Goal: Entertainment & Leisure: Consume media (video, audio)

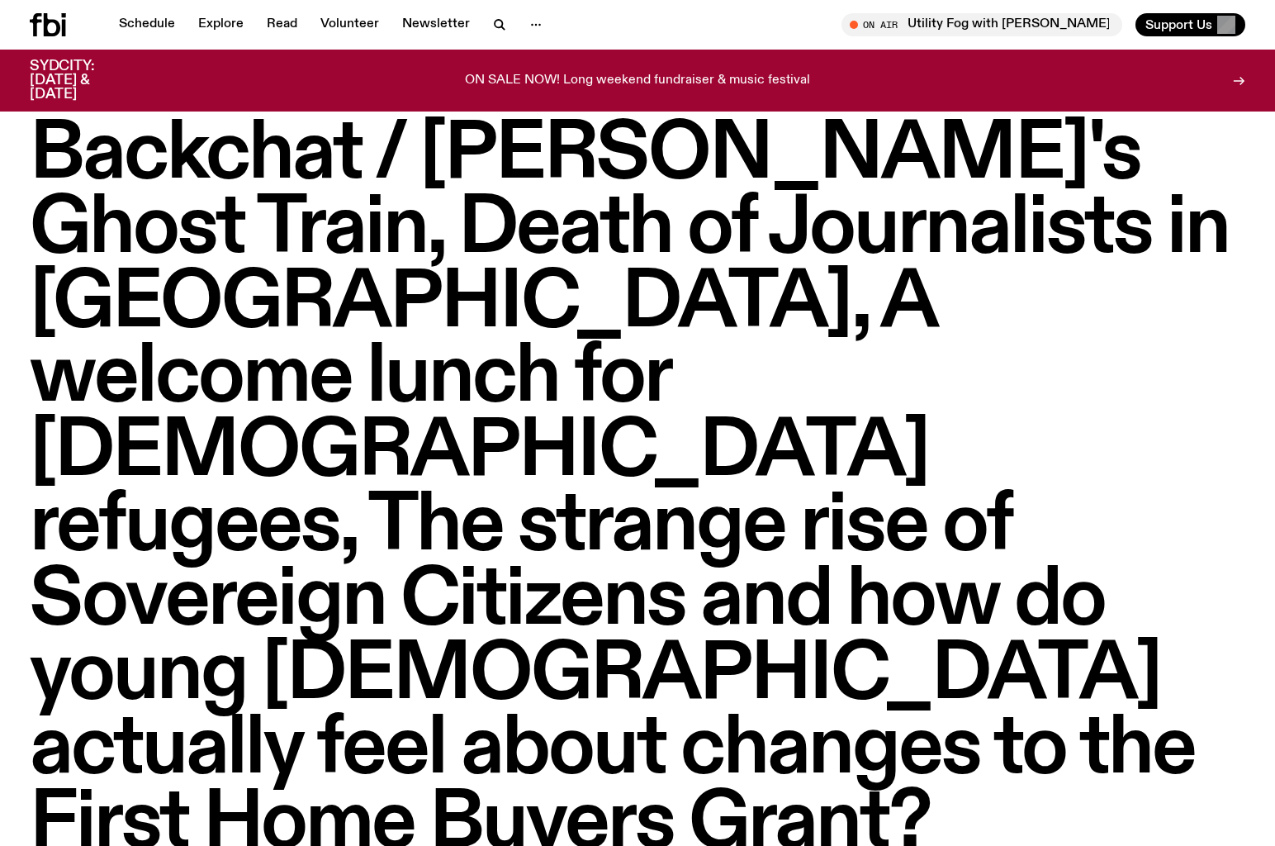
scroll to position [32, 0]
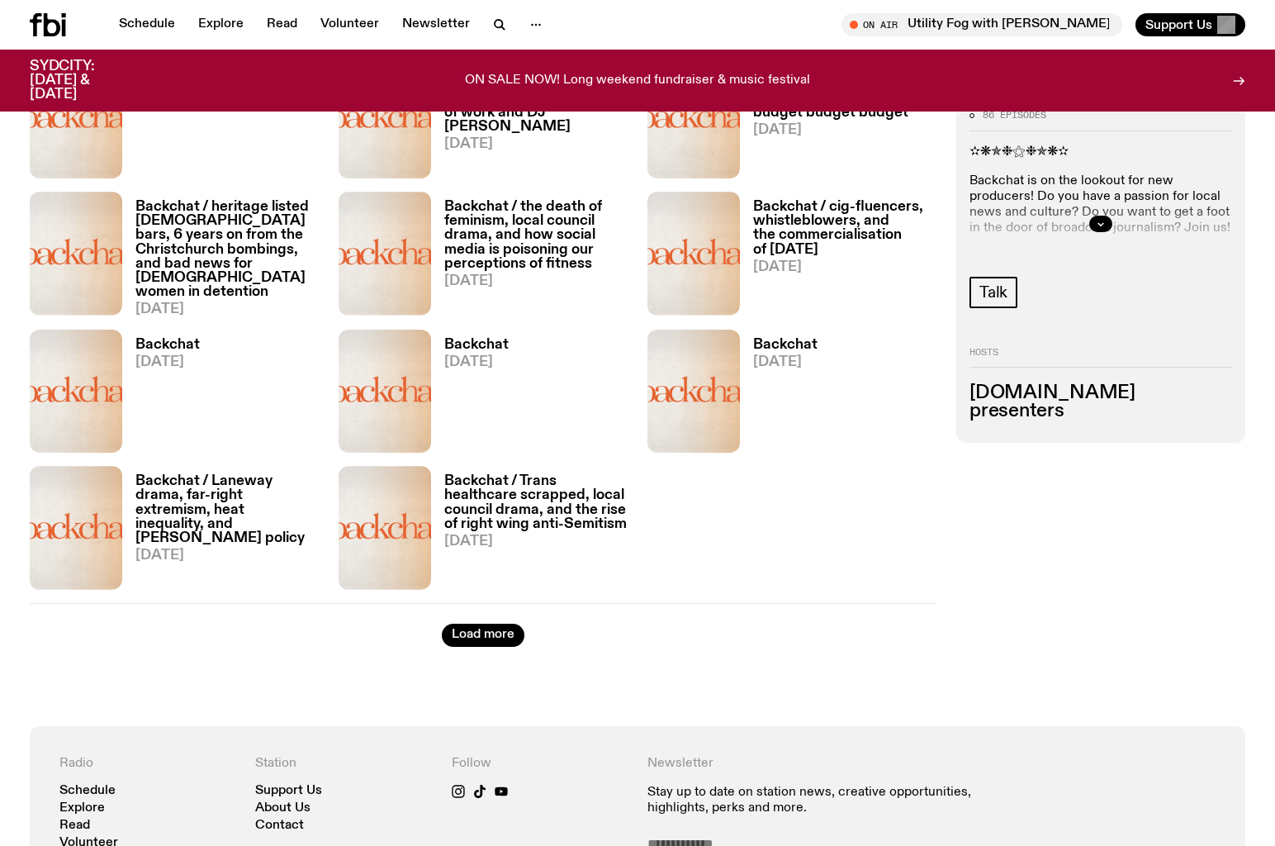
scroll to position [2166, 0]
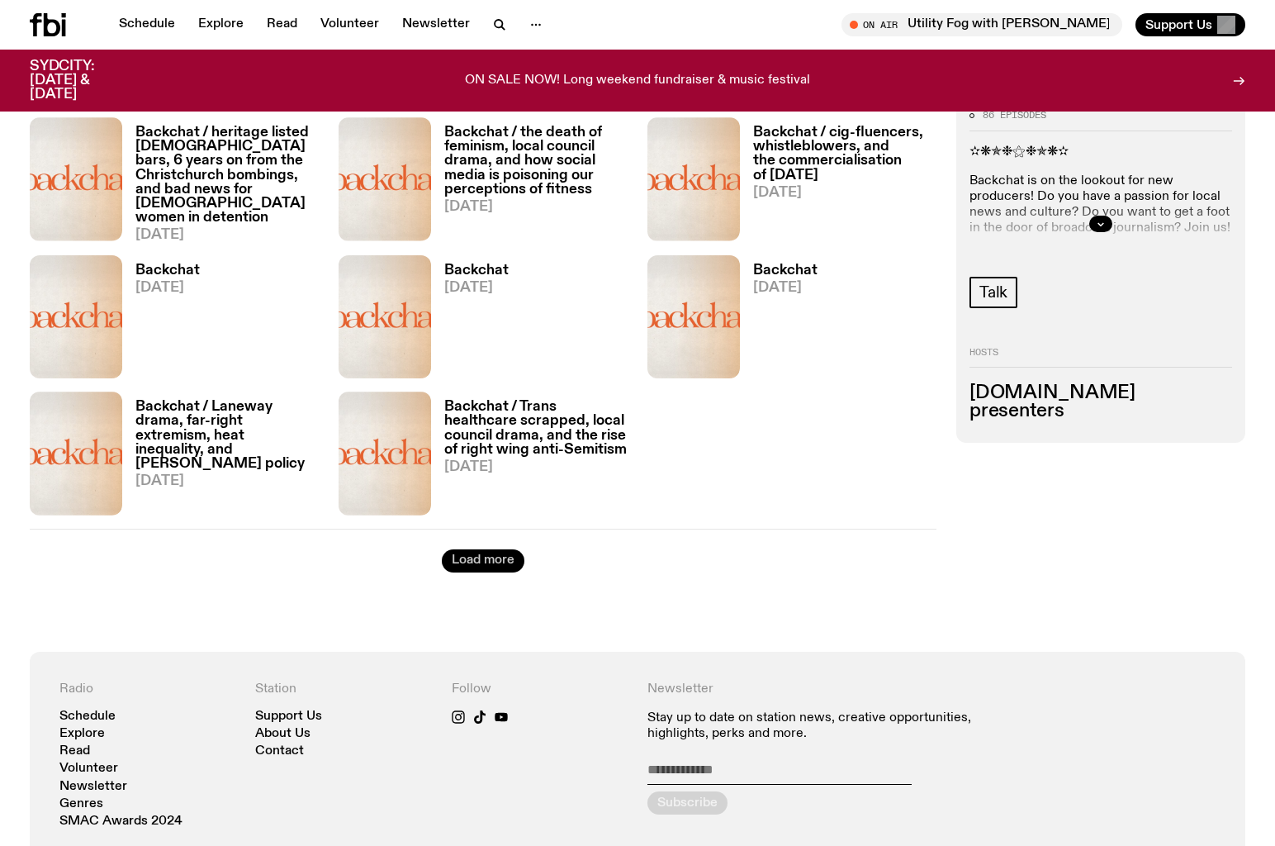
click at [507, 549] on button "Load more" at bounding box center [483, 560] width 83 height 23
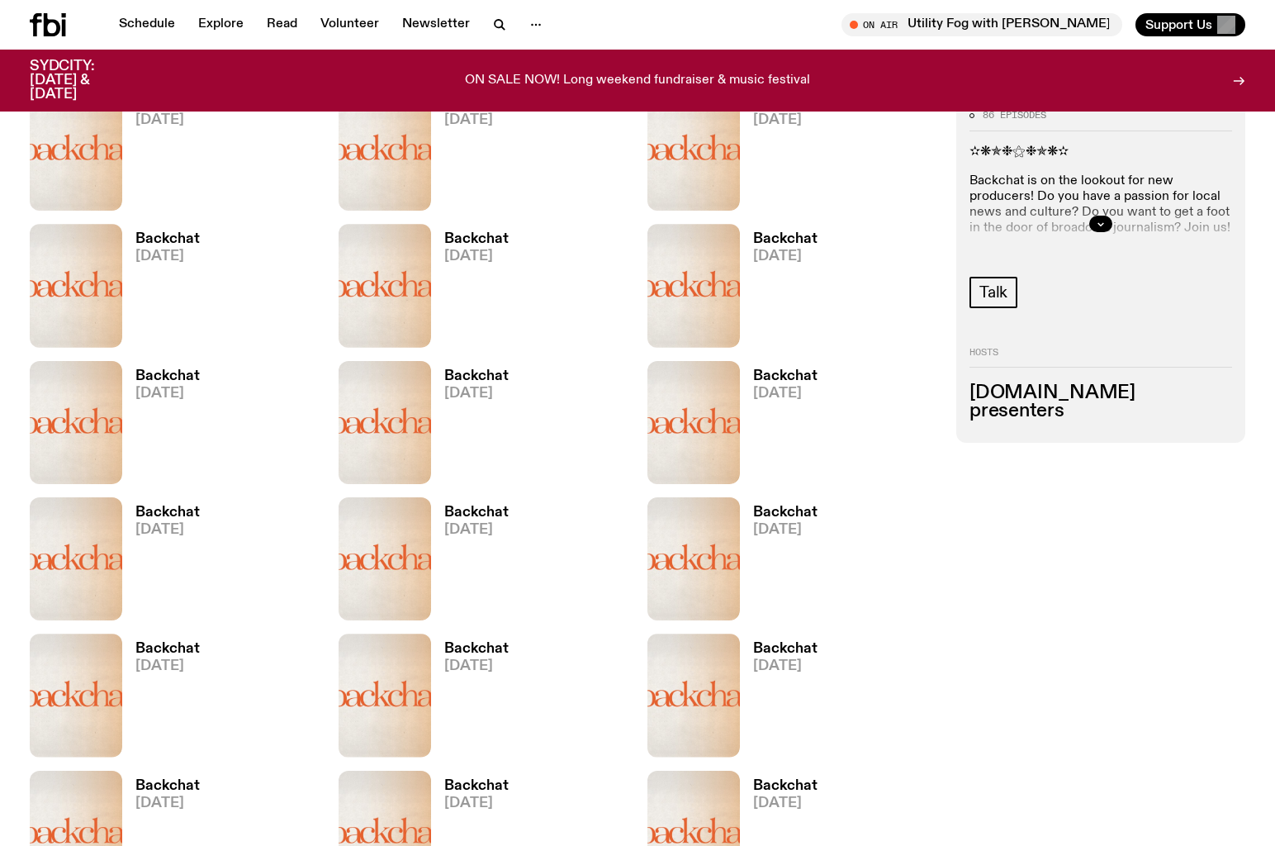
scroll to position [2820, 0]
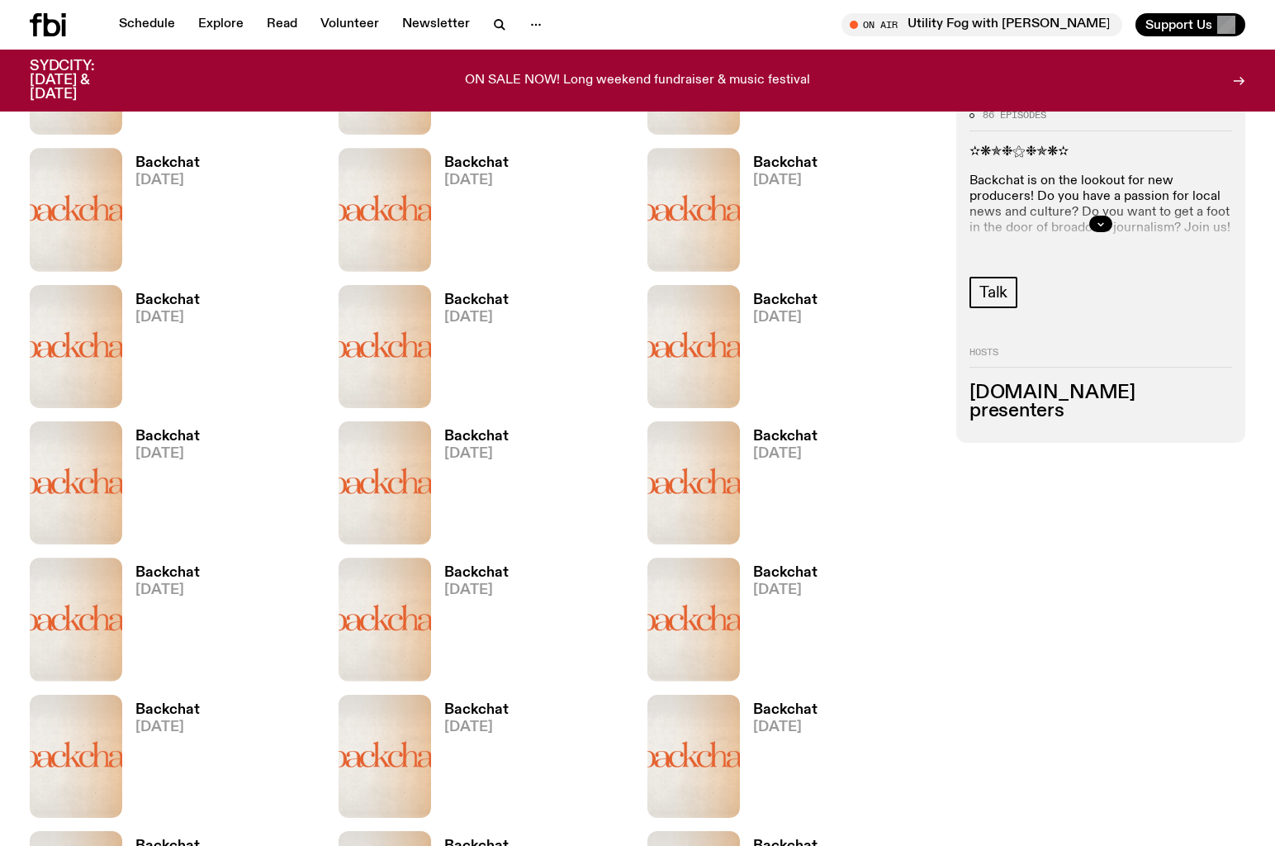
click at [485, 566] on h3 "Backchat" at bounding box center [476, 573] width 64 height 14
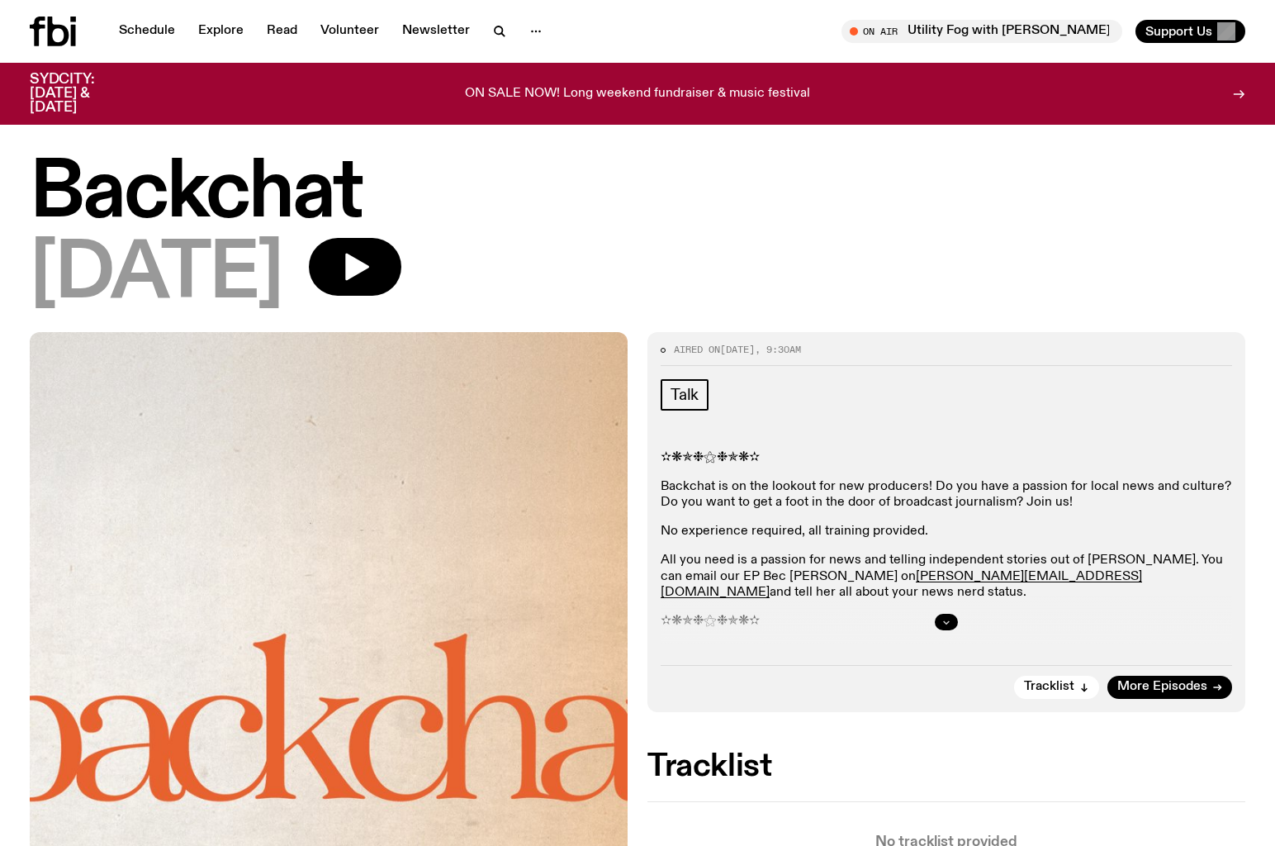
click at [949, 617] on icon "button" at bounding box center [947, 622] width 10 height 10
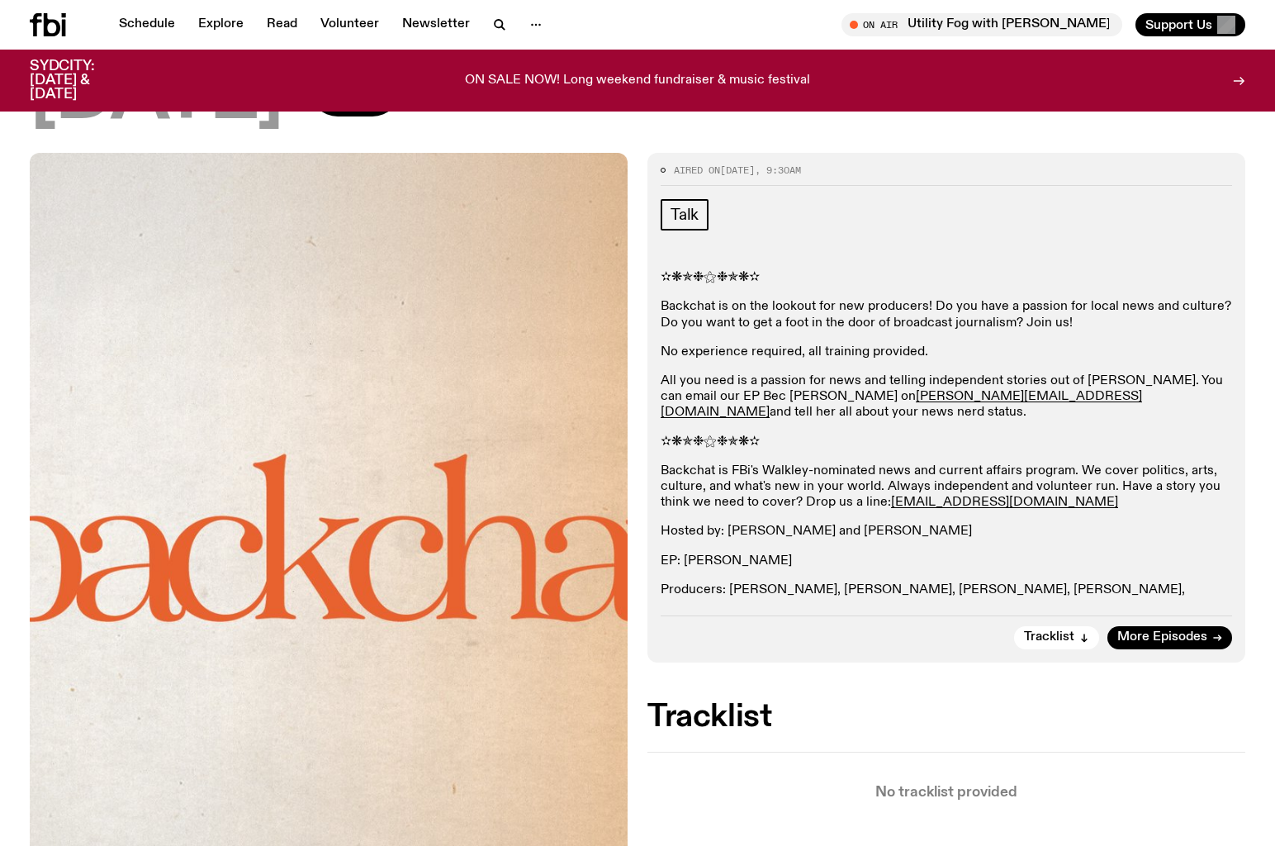
scroll to position [173, 0]
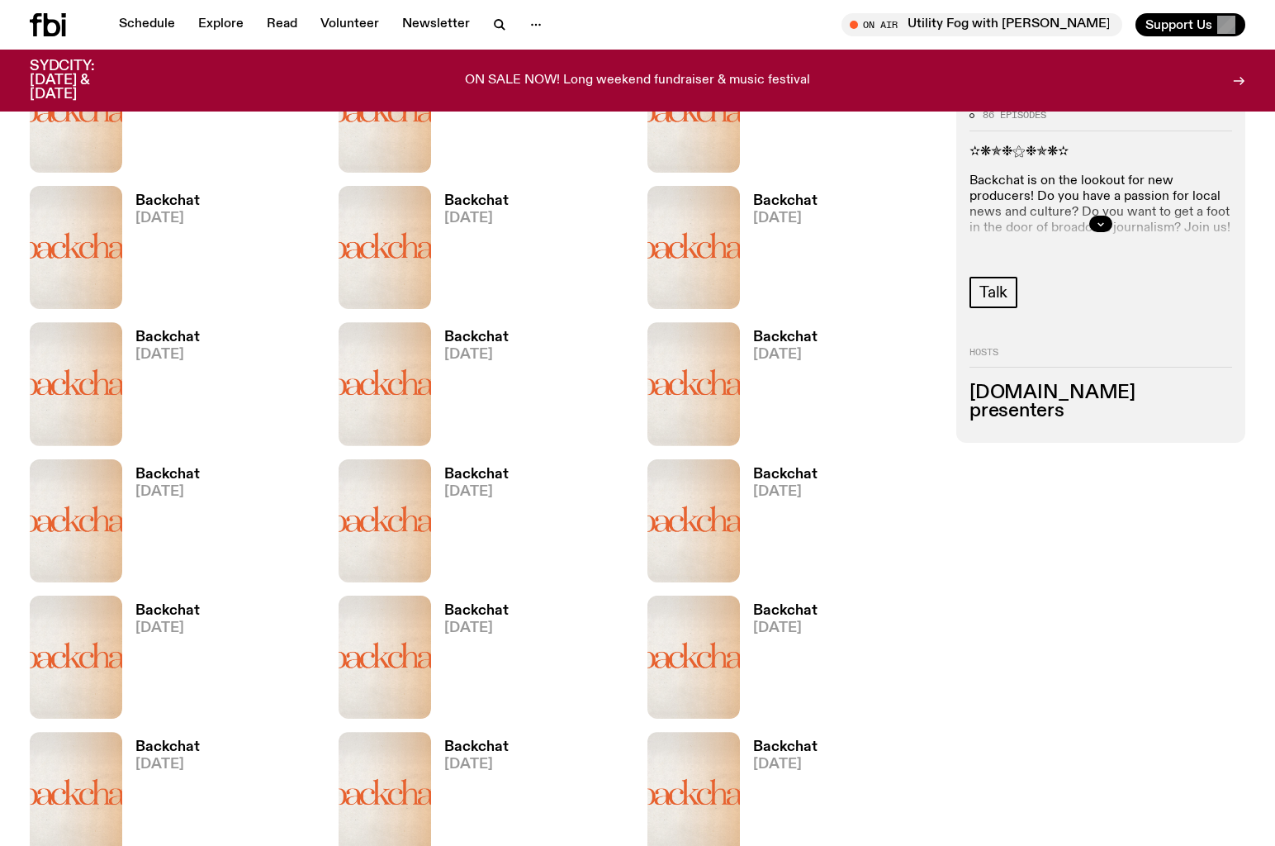
scroll to position [2568, 0]
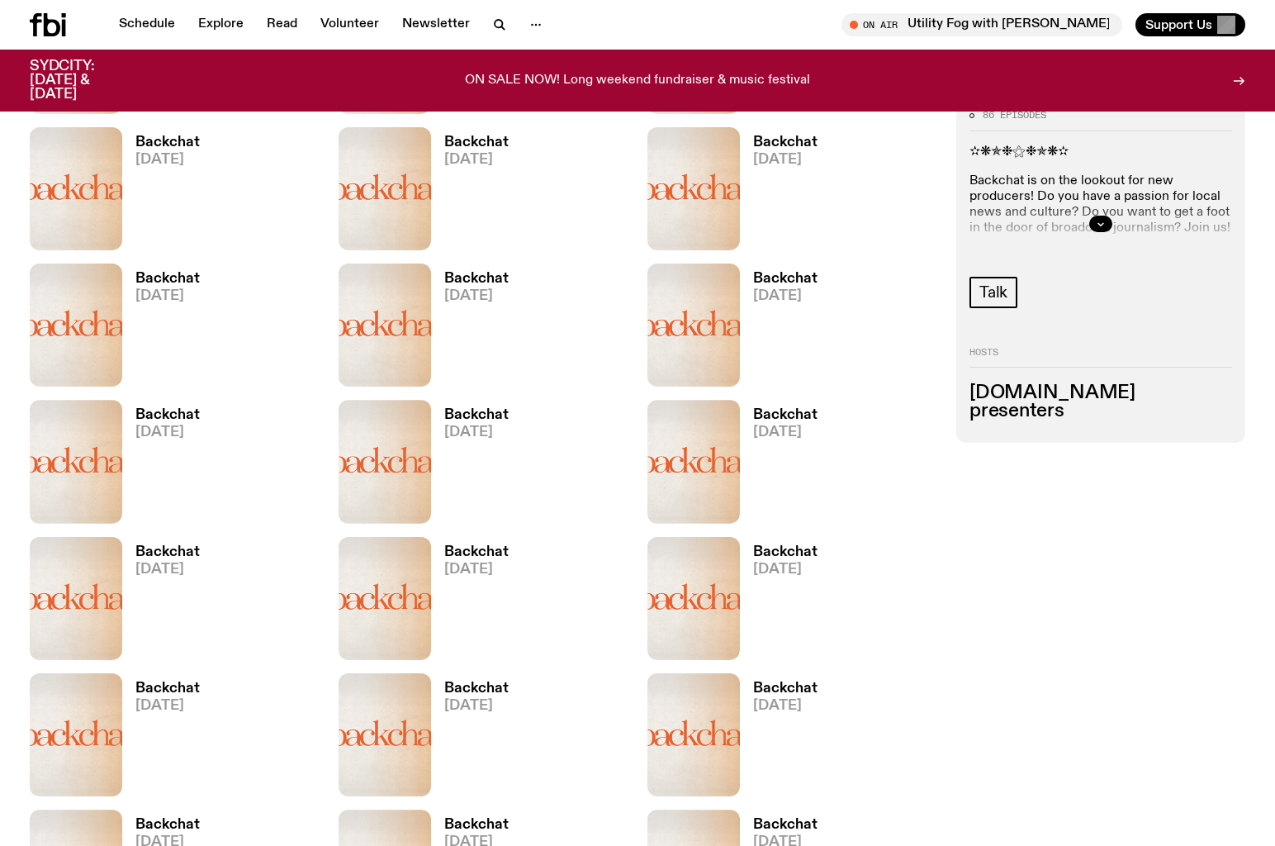
click at [720, 400] on img at bounding box center [694, 461] width 93 height 123
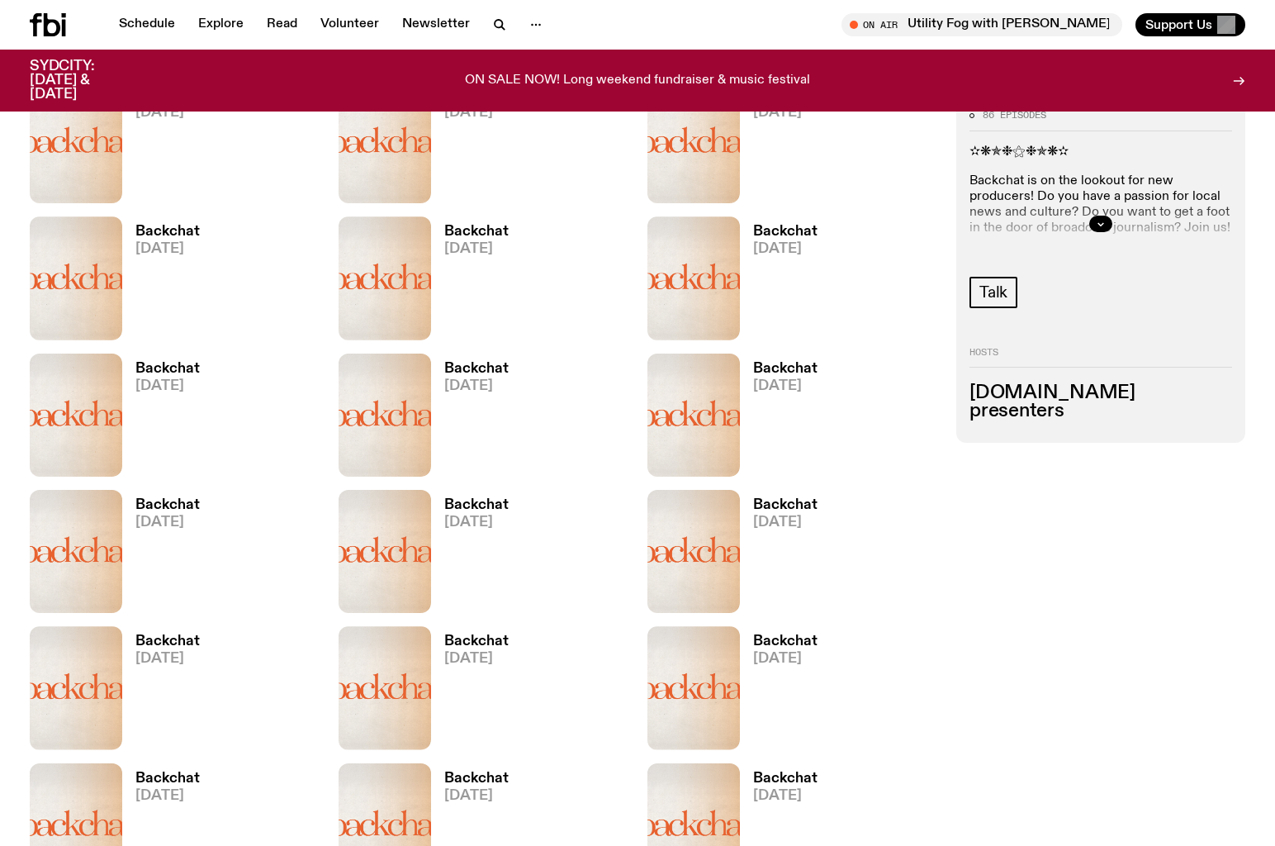
scroll to position [2754, 0]
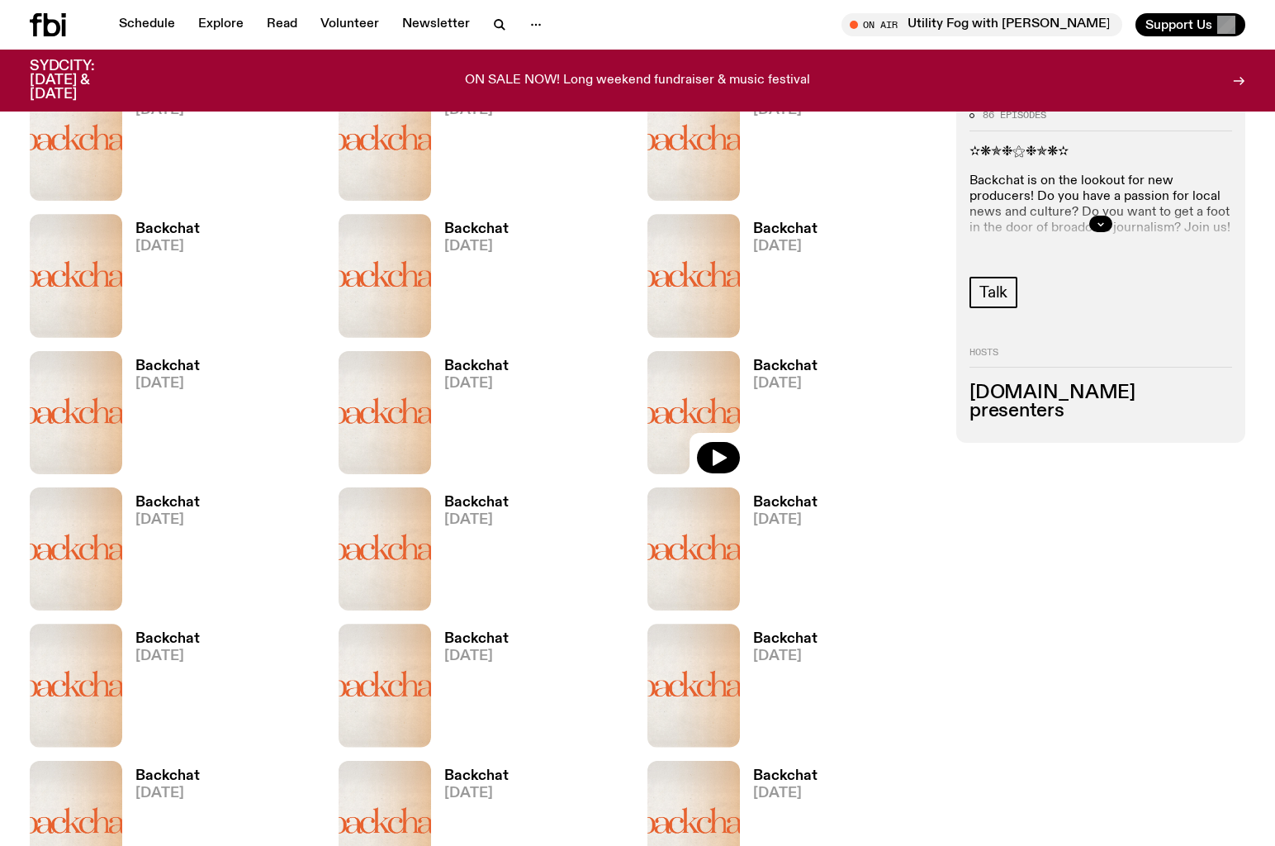
click at [712, 351] on img at bounding box center [694, 412] width 93 height 123
click at [81, 487] on img at bounding box center [76, 548] width 93 height 123
click at [410, 351] on img at bounding box center [385, 412] width 93 height 123
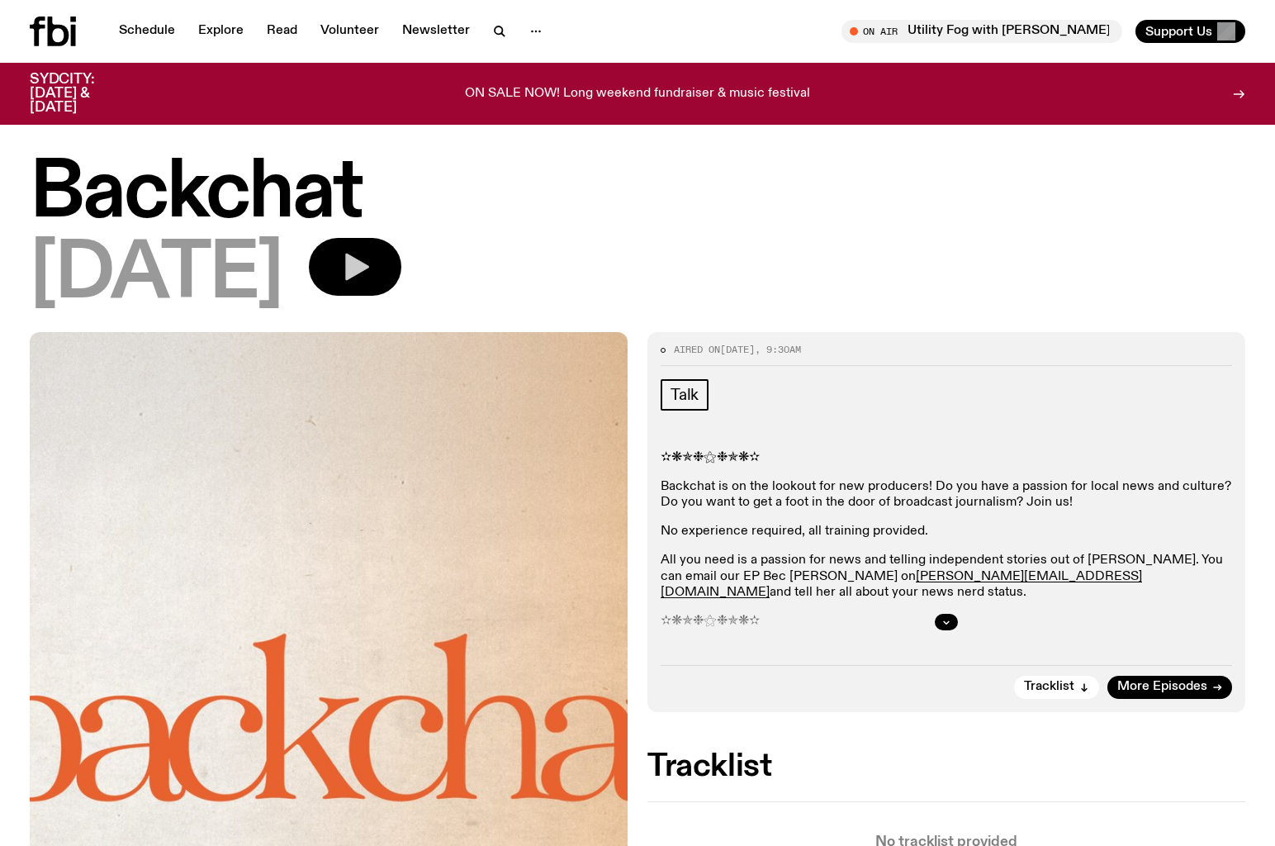
click at [350, 282] on button "button" at bounding box center [355, 267] width 93 height 58
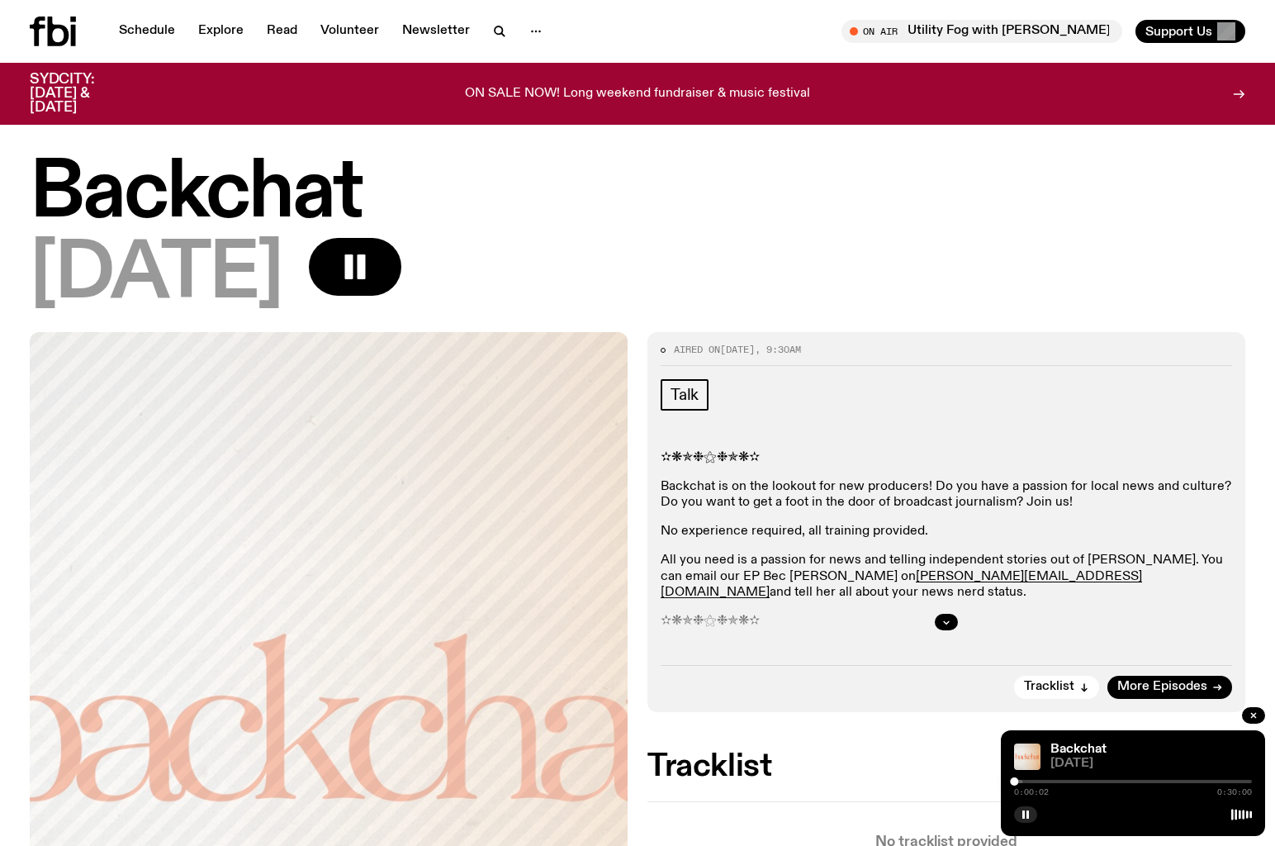
click at [1020, 782] on div at bounding box center [904, 781] width 238 height 3
click at [1025, 781] on div at bounding box center [1133, 781] width 238 height 3
click at [1023, 783] on div at bounding box center [1025, 781] width 8 height 8
click at [1152, 781] on div at bounding box center [1133, 781] width 238 height 3
click at [1160, 781] on div at bounding box center [1133, 781] width 238 height 3
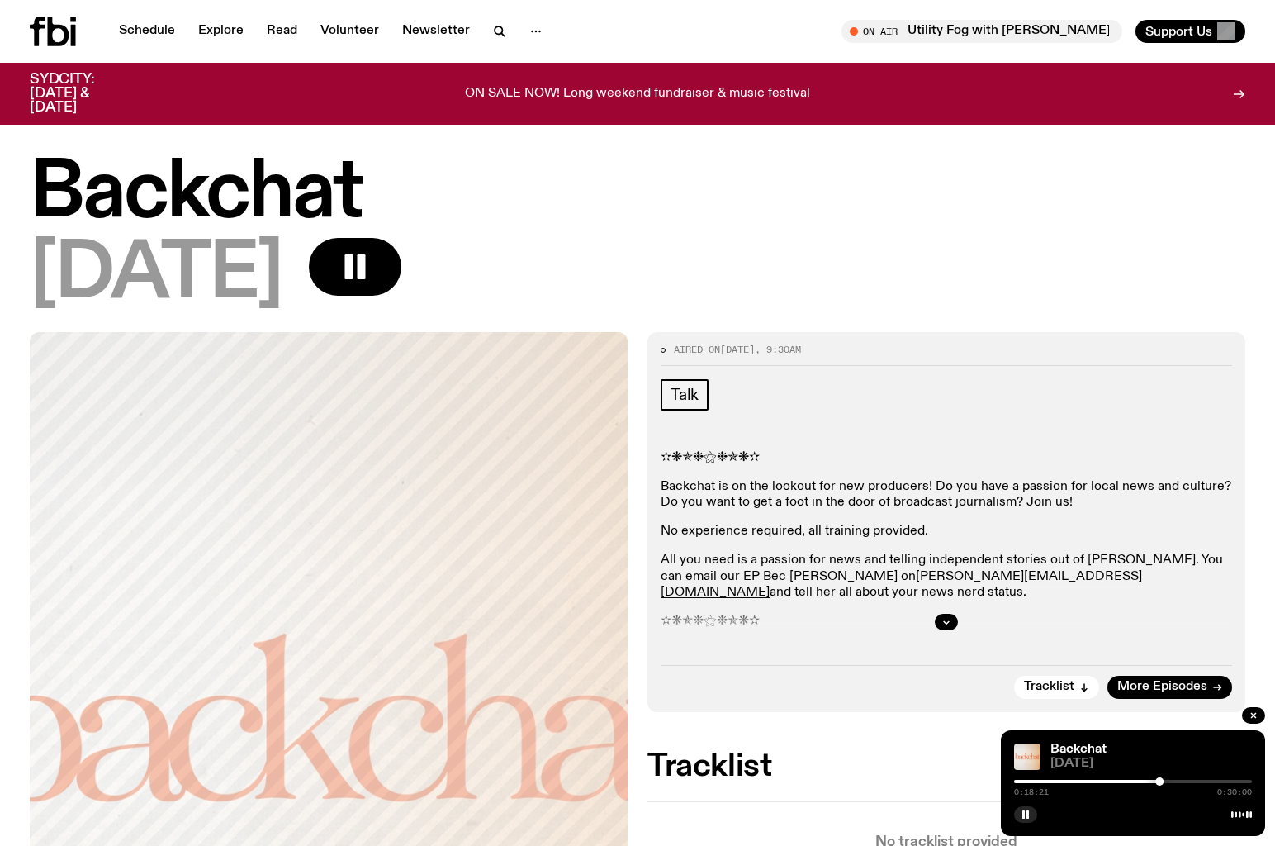
click at [1176, 782] on div at bounding box center [1133, 781] width 238 height 3
drag, startPoint x: 1205, startPoint y: 781, endPoint x: 1189, endPoint y: 770, distance: 19.5
click at [1205, 781] on div at bounding box center [1133, 781] width 238 height 3
click at [1032, 810] on button "button" at bounding box center [1025, 814] width 23 height 17
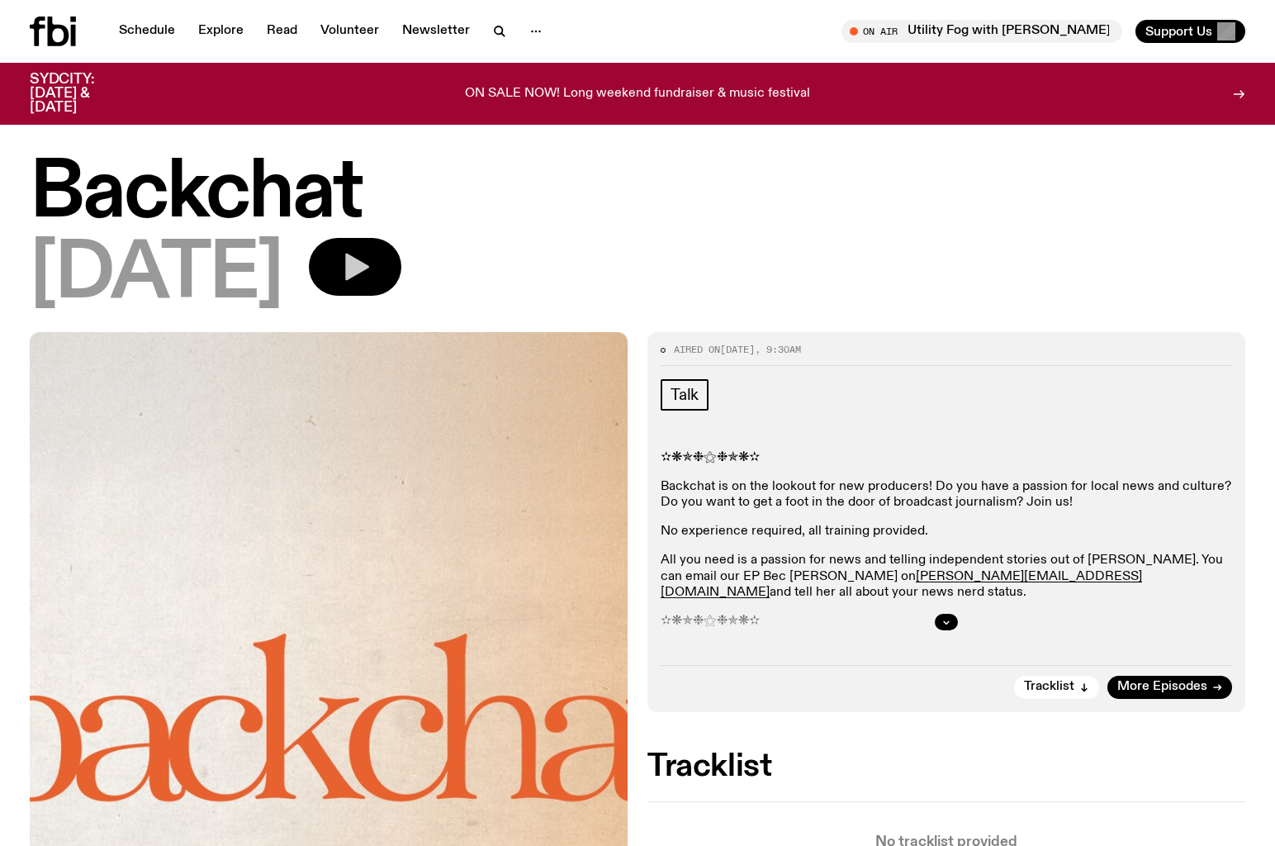
click at [401, 270] on button "button" at bounding box center [355, 267] width 93 height 58
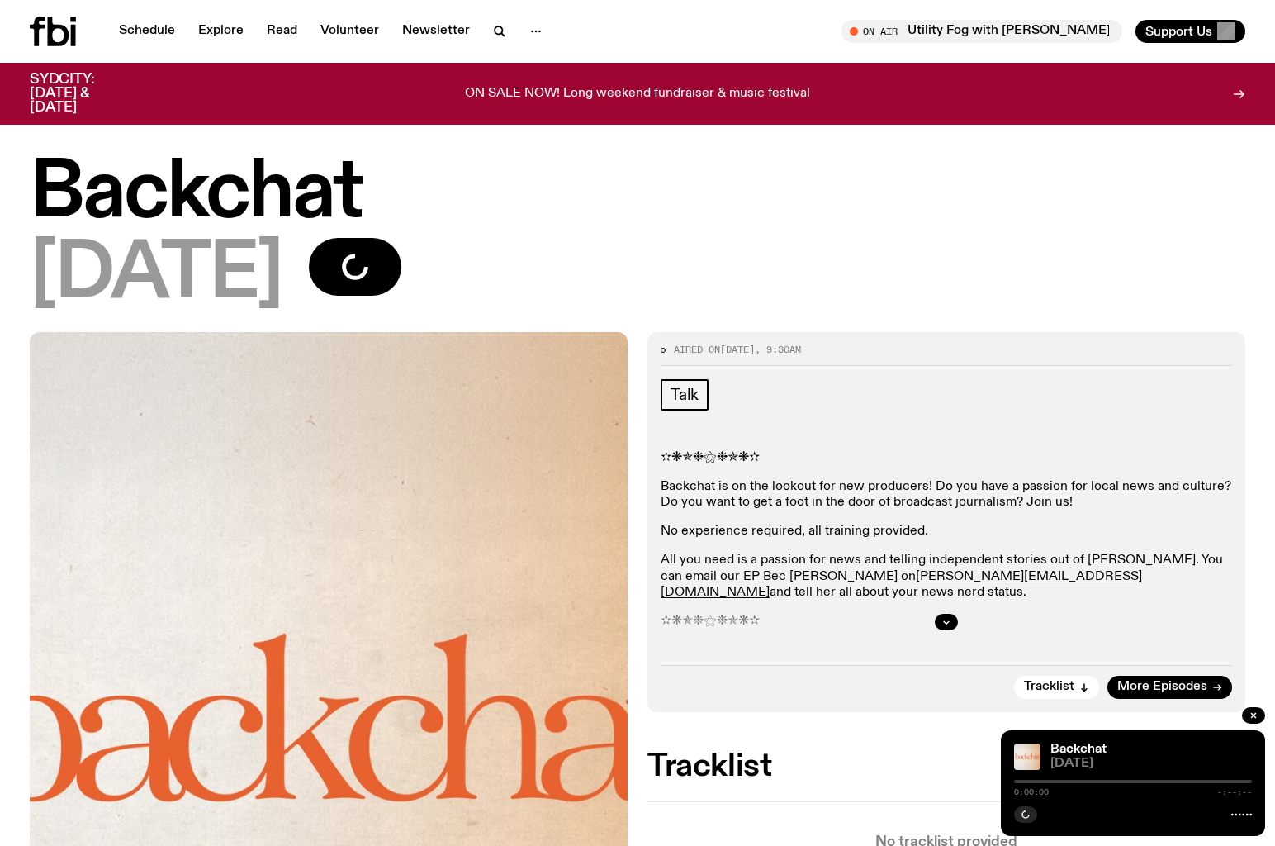
click at [1055, 780] on div at bounding box center [1133, 781] width 238 height 3
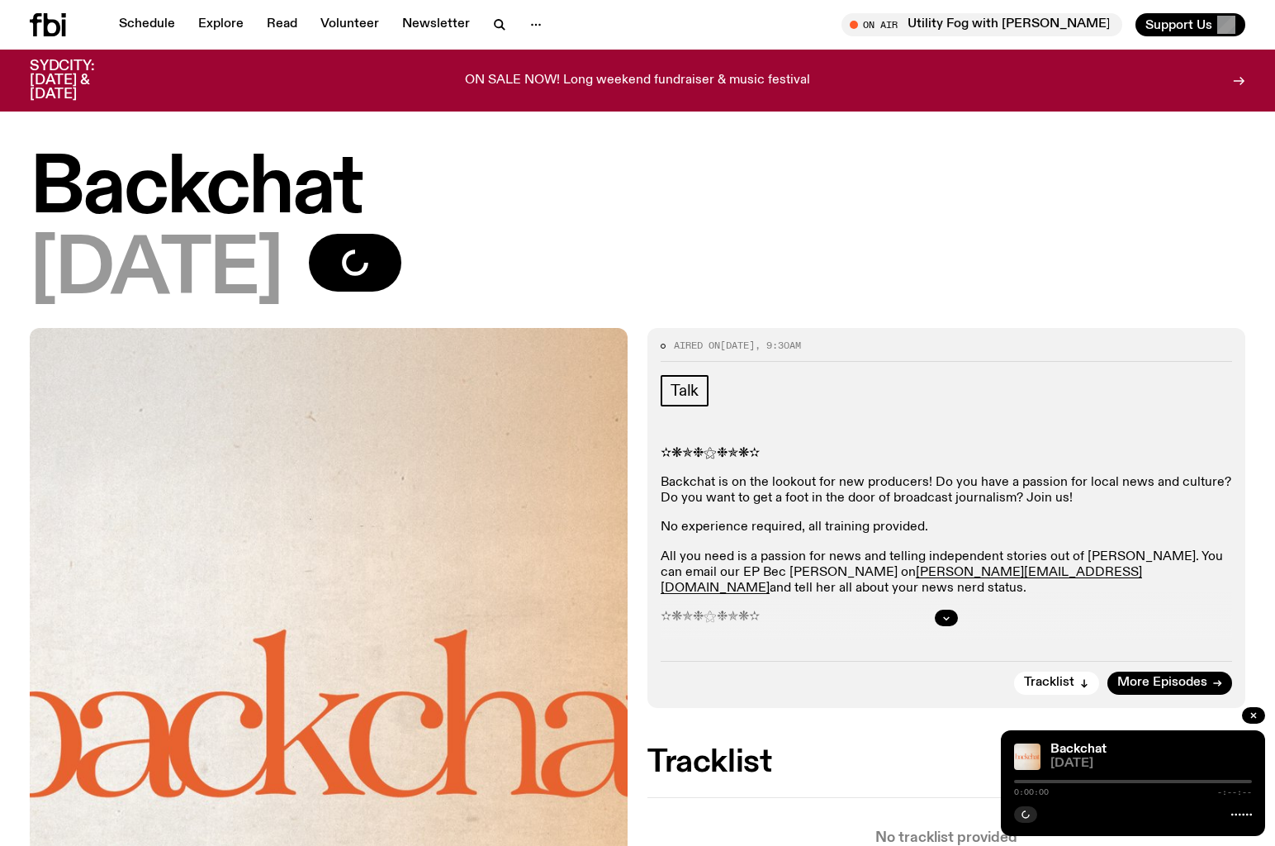
scroll to position [76, 0]
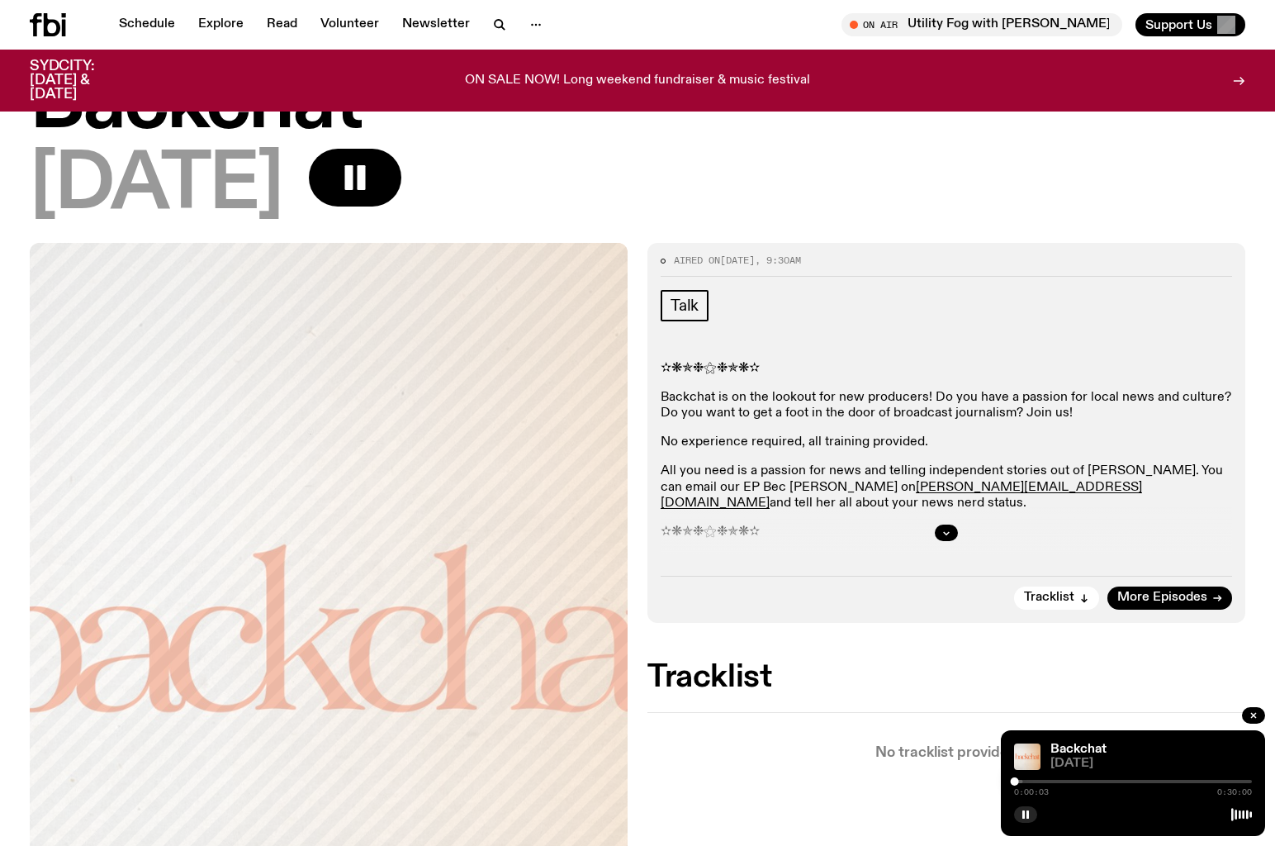
click at [1018, 781] on div at bounding box center [904, 781] width 238 height 3
click at [943, 544] on div at bounding box center [947, 532] width 572 height 53
click at [952, 528] on button "button" at bounding box center [946, 532] width 23 height 17
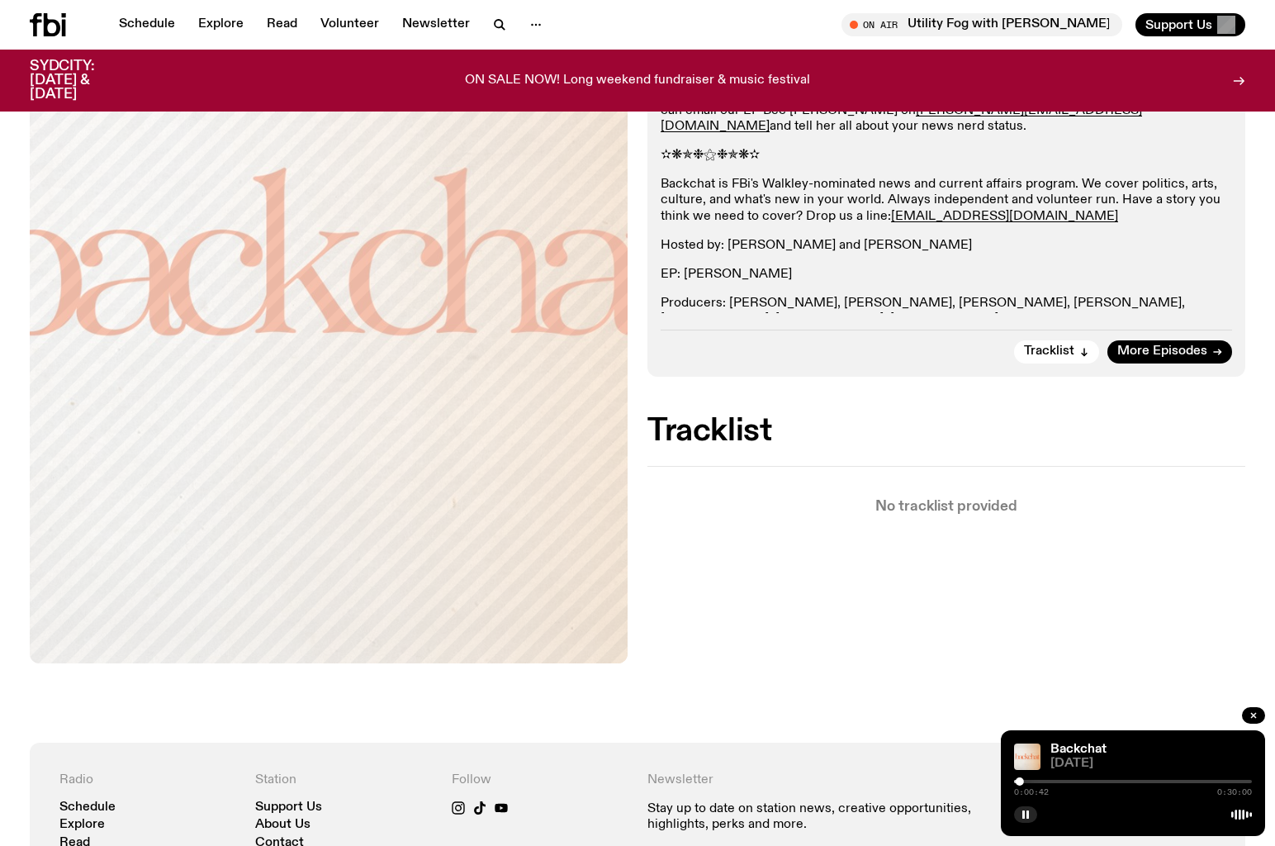
scroll to position [455, 0]
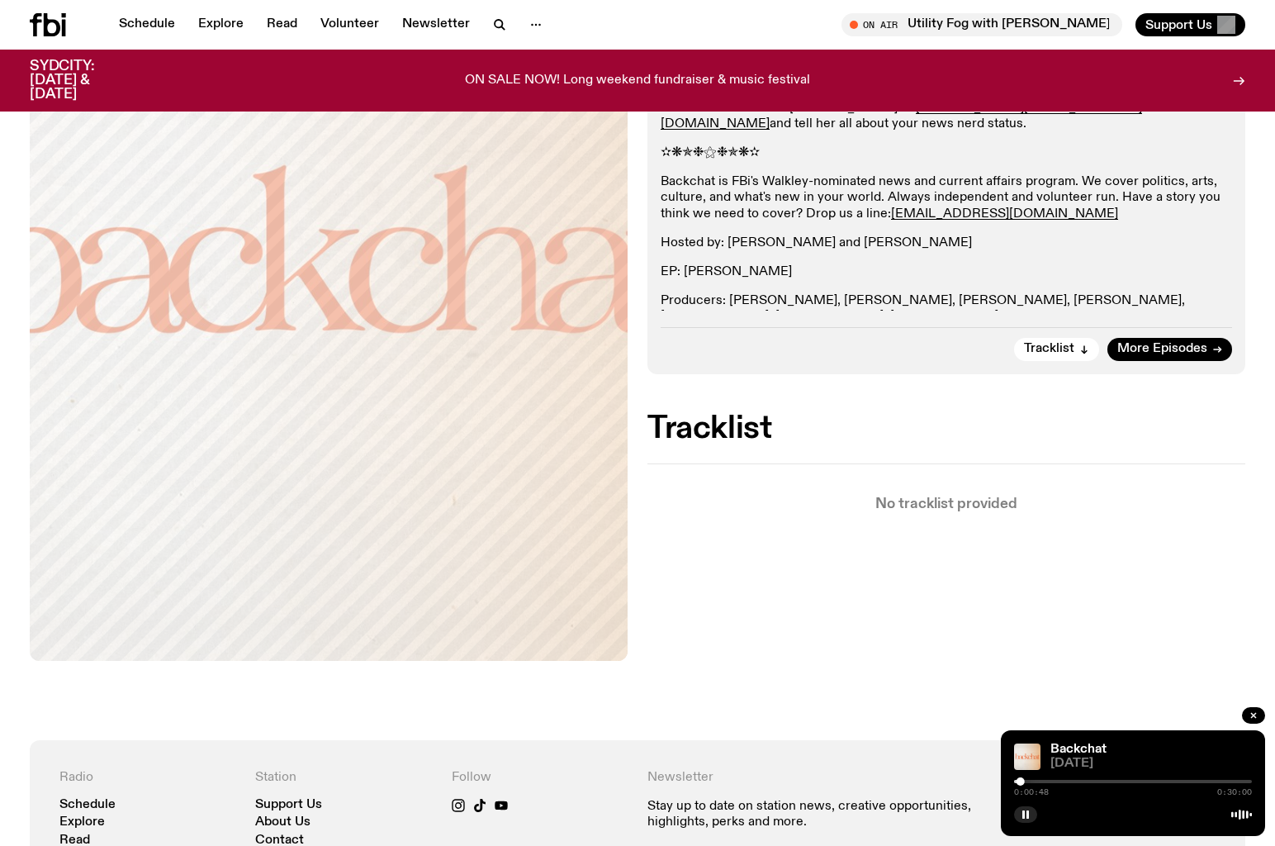
click at [1160, 784] on div "0:00:48 0:30:00" at bounding box center [1133, 786] width 238 height 20
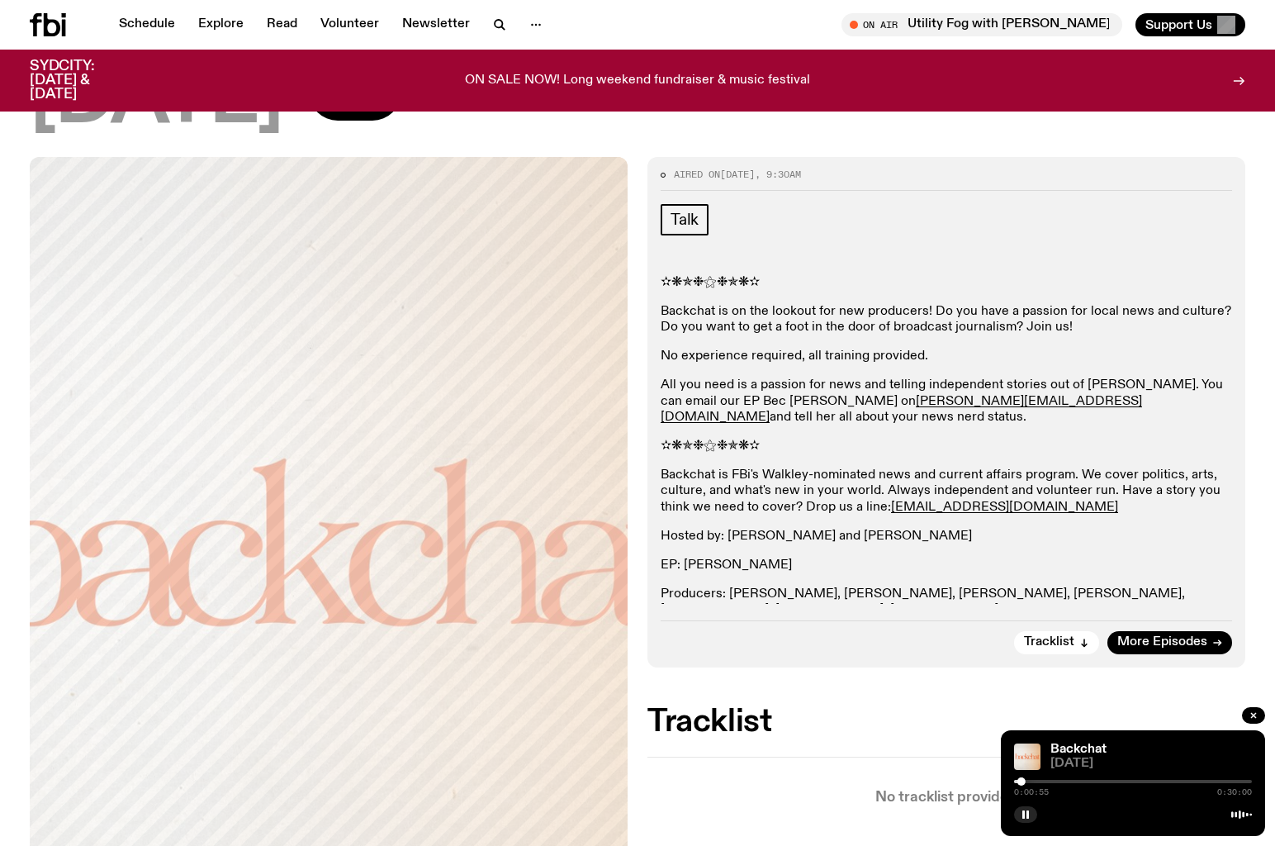
scroll to position [120, 0]
